Goal: Check status: Check status

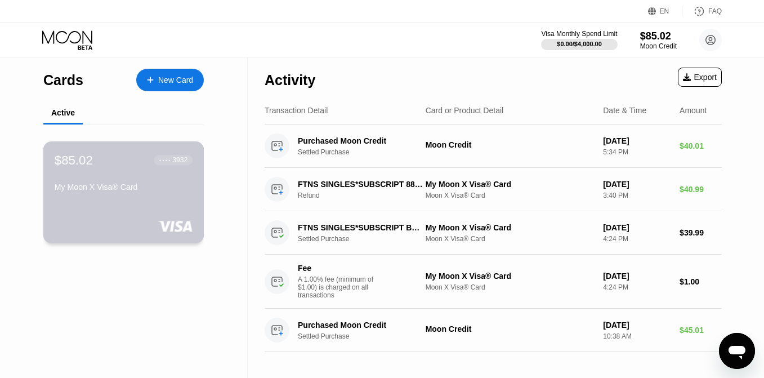
click at [132, 208] on div "$85.02 ● ● ● ● 3932 My Moon X Visa® Card" at bounding box center [123, 192] width 161 height 102
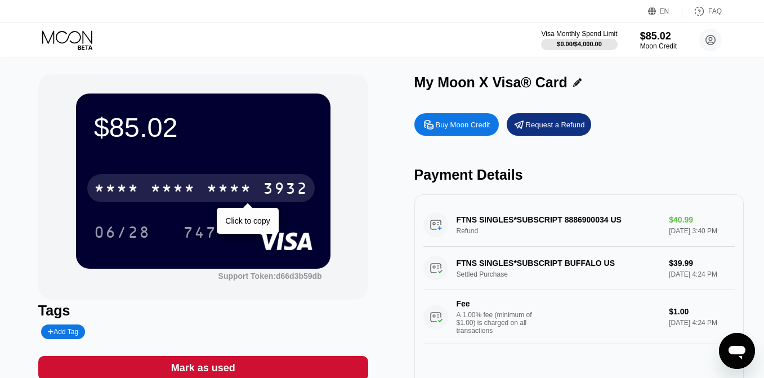
click at [222, 188] on div "* * * *" at bounding box center [229, 190] width 45 height 18
click at [252, 188] on div "2668" at bounding box center [229, 190] width 45 height 18
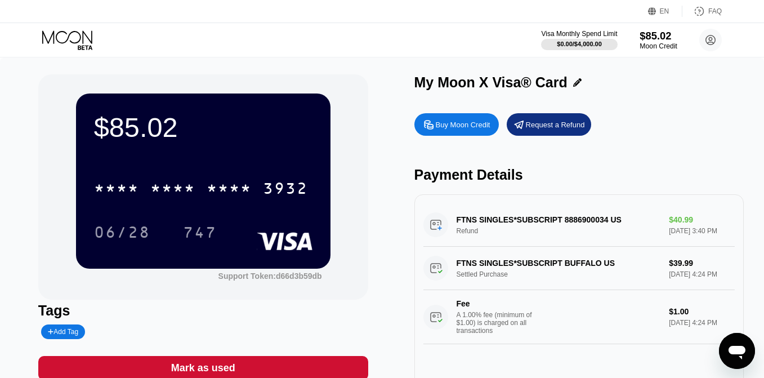
click at [657, 38] on div "$85.02" at bounding box center [659, 36] width 38 height 12
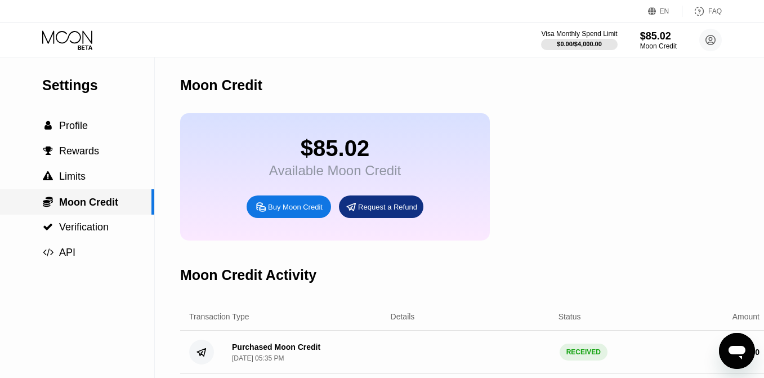
click at [99, 206] on span "Moon Credit" at bounding box center [88, 202] width 59 height 11
click at [659, 39] on div "$85.02" at bounding box center [659, 36] width 38 height 12
click at [653, 43] on div "Moon Credit" at bounding box center [659, 46] width 38 height 8
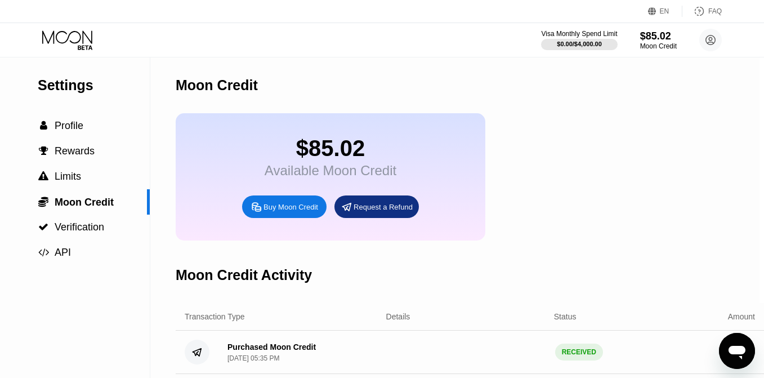
scroll to position [0, 5]
click at [82, 126] on span "Profile" at bounding box center [69, 125] width 29 height 11
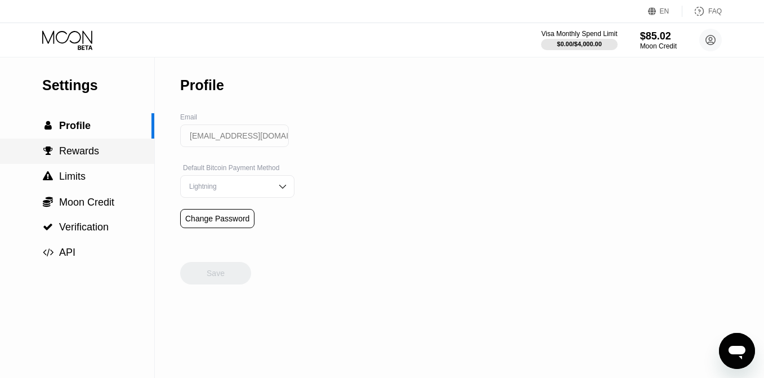
click at [77, 152] on span "Rewards" at bounding box center [79, 150] width 40 height 11
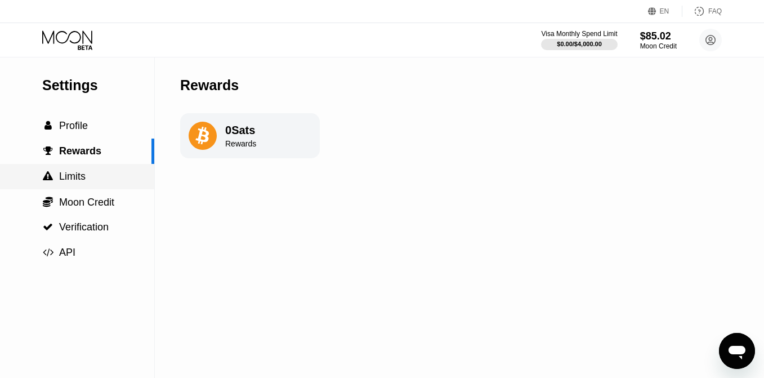
click at [74, 181] on span "Limits" at bounding box center [72, 176] width 26 height 11
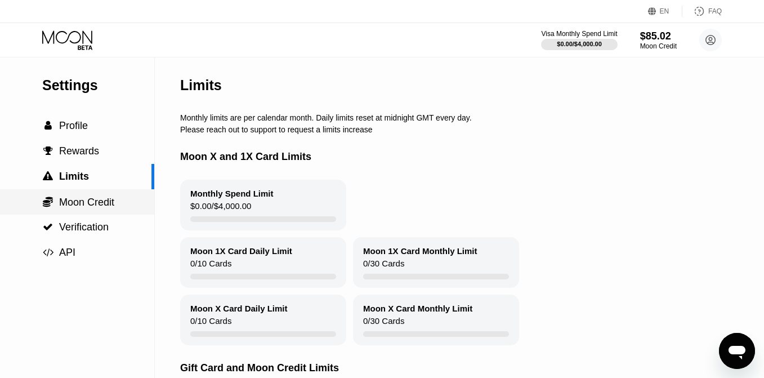
click at [84, 199] on span "Moon Credit" at bounding box center [86, 202] width 55 height 11
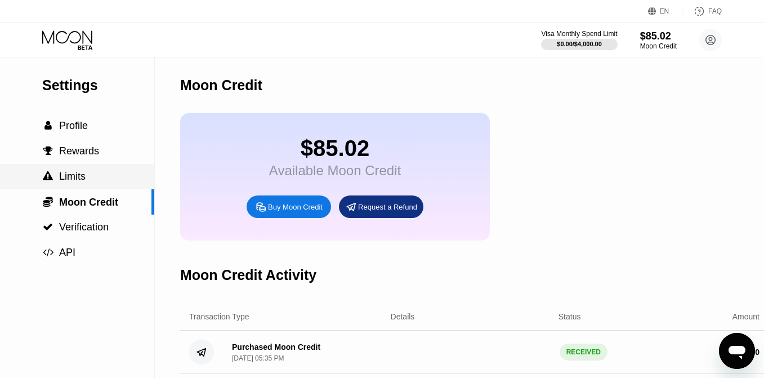
click at [79, 181] on span "Limits" at bounding box center [72, 176] width 26 height 11
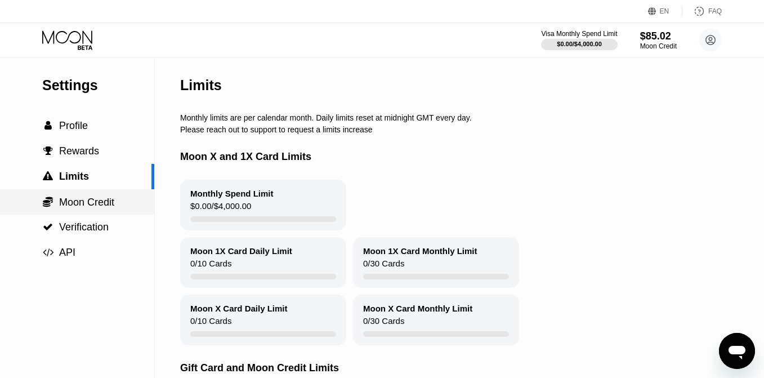
click at [88, 205] on span "Moon Credit" at bounding box center [86, 202] width 55 height 11
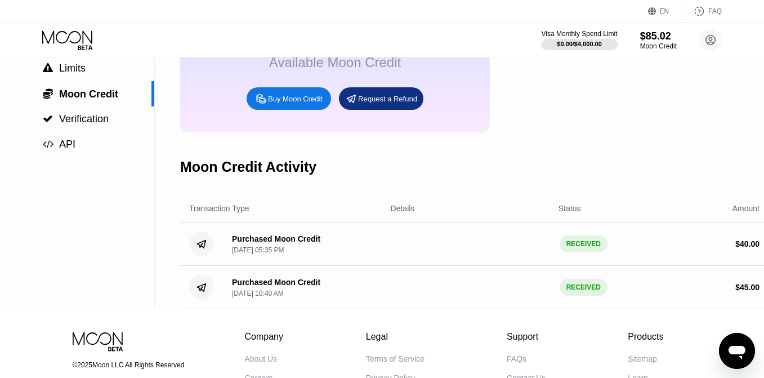
scroll to position [108, 5]
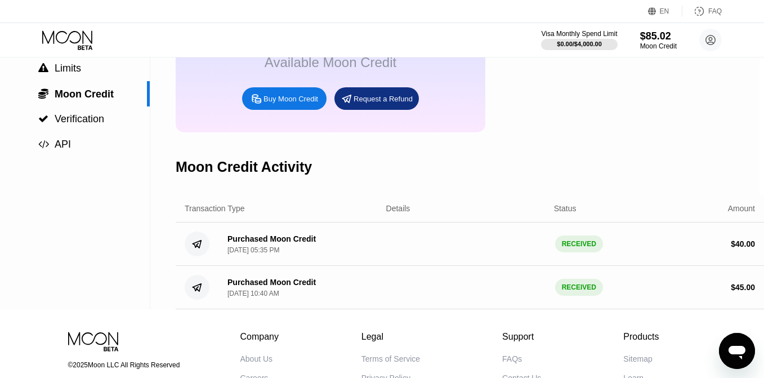
click at [584, 246] on div "RECEIVED" at bounding box center [579, 243] width 48 height 17
click at [278, 245] on div "Purchased Moon Credit [DATE] 05:35 PM" at bounding box center [272, 244] width 88 height 20
click at [197, 246] on icon at bounding box center [197, 244] width 8 height 7
click at [201, 291] on circle at bounding box center [197, 287] width 25 height 25
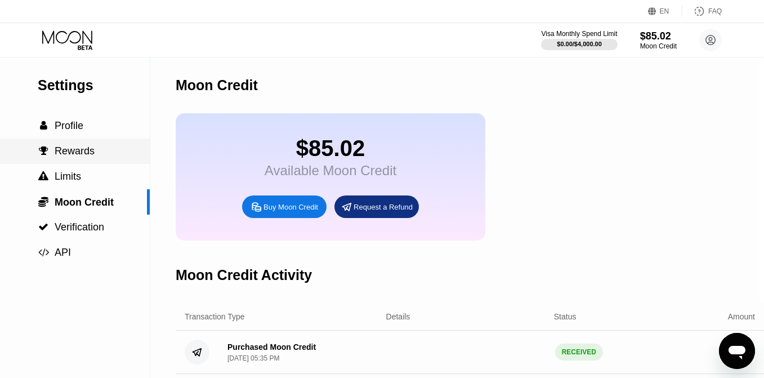
scroll to position [0, 5]
click at [81, 39] on icon at bounding box center [68, 40] width 52 height 20
